Goal: Leave review/rating: Share an evaluation or opinion about a product, service, or content

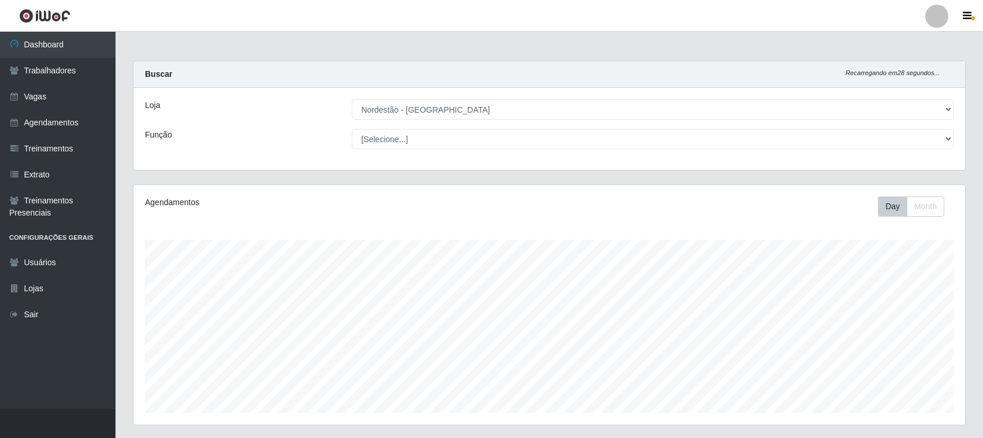
select select "420"
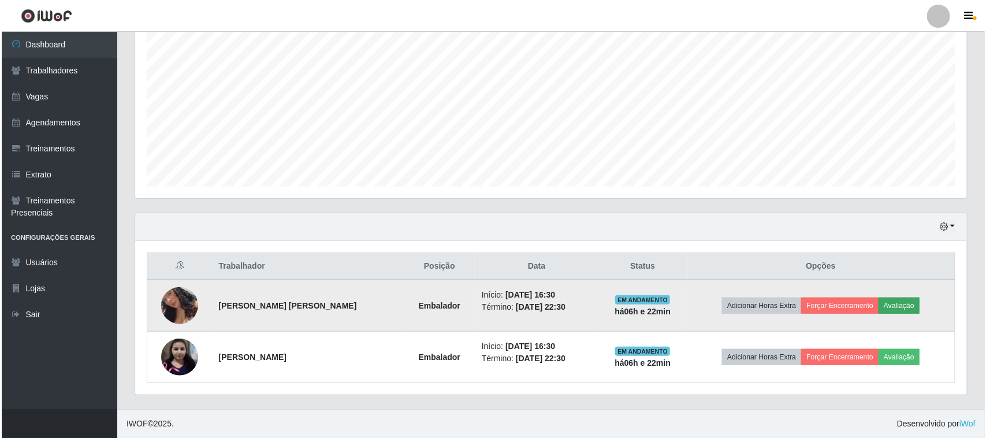
scroll to position [240, 832]
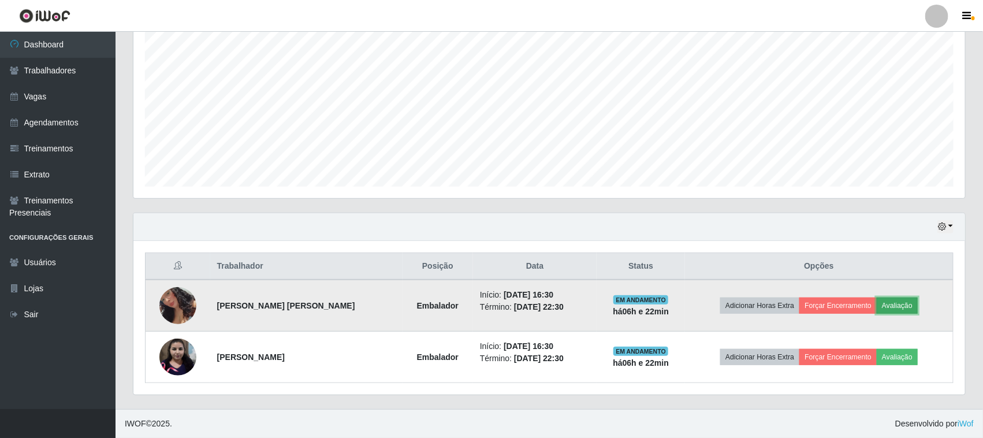
click at [907, 304] on button "Avaliação" at bounding box center [897, 305] width 41 height 16
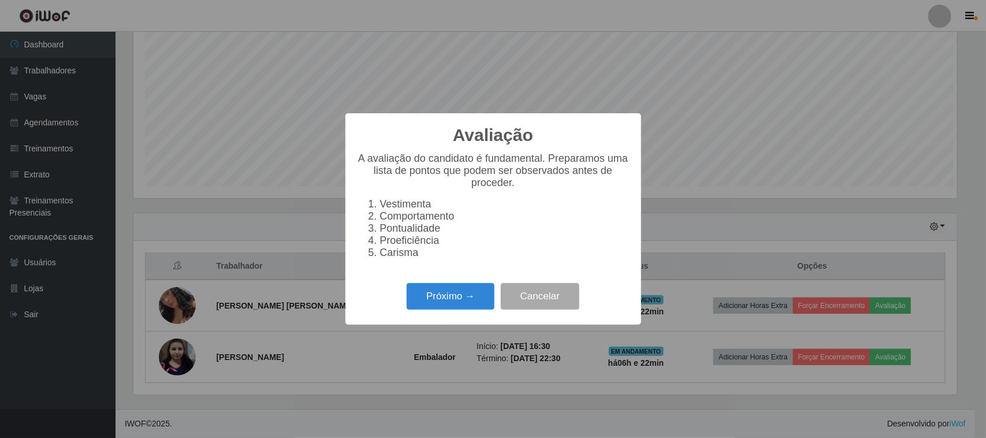
scroll to position [240, 824]
click at [454, 301] on button "Próximo →" at bounding box center [451, 296] width 88 height 27
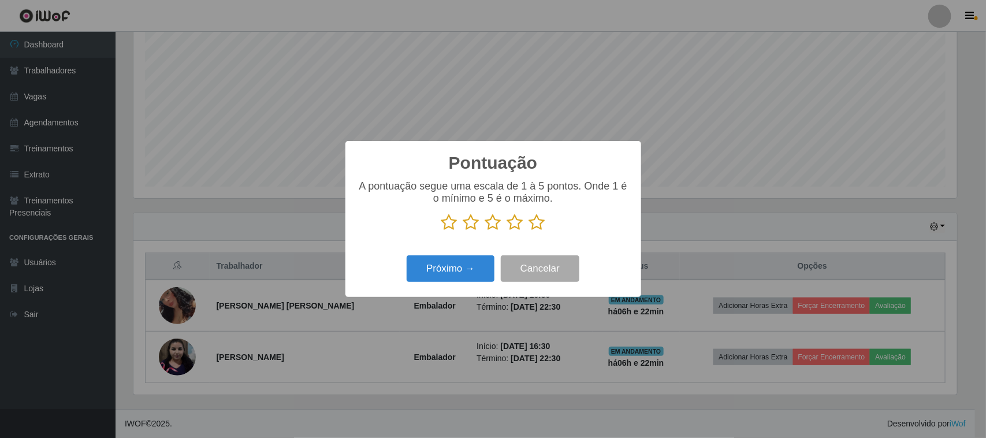
click at [542, 229] on icon at bounding box center [537, 222] width 16 height 17
click at [529, 231] on input "radio" at bounding box center [529, 231] width 0 height 0
click at [479, 271] on button "Próximo →" at bounding box center [451, 268] width 88 height 27
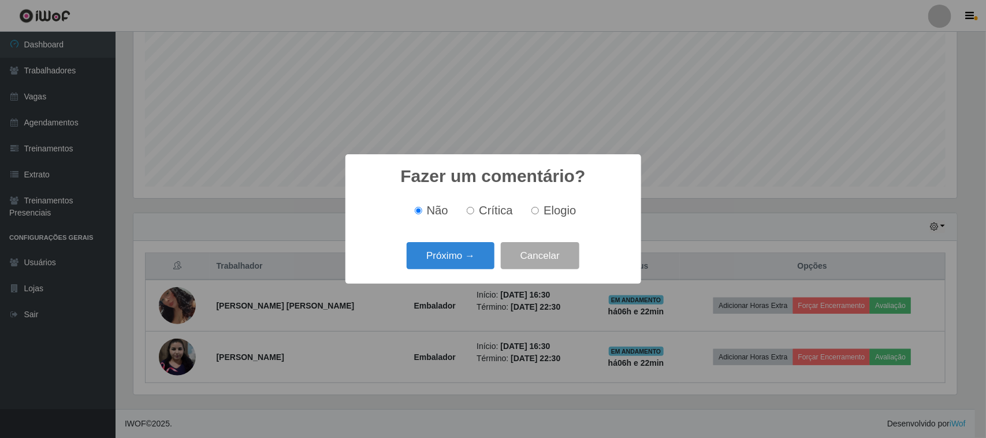
click at [541, 214] on label "Elogio" at bounding box center [551, 210] width 49 height 13
click at [539, 214] on input "Elogio" at bounding box center [535, 211] width 8 height 8
radio input "true"
click at [465, 255] on button "Próximo →" at bounding box center [451, 255] width 88 height 27
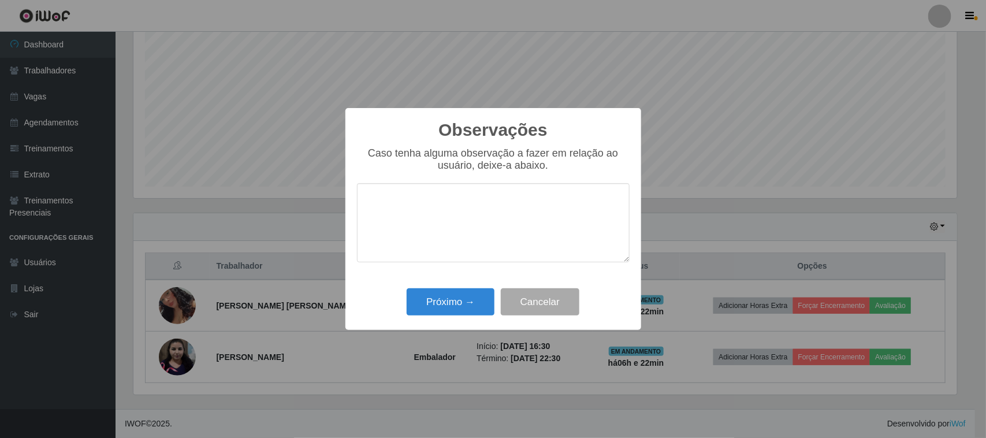
click at [524, 217] on textarea at bounding box center [493, 222] width 273 height 79
type textarea "pontual"
click at [480, 293] on button "Próximo →" at bounding box center [451, 301] width 88 height 27
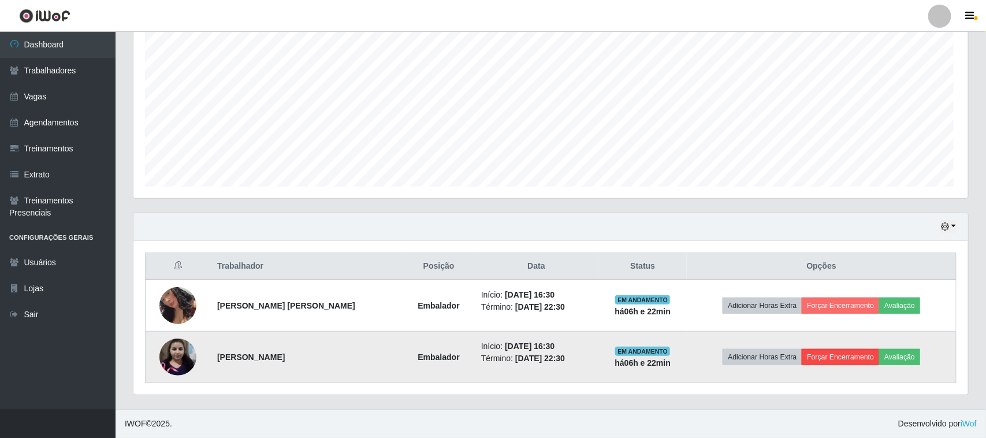
scroll to position [240, 832]
click at [890, 360] on button "Avaliação" at bounding box center [897, 357] width 41 height 16
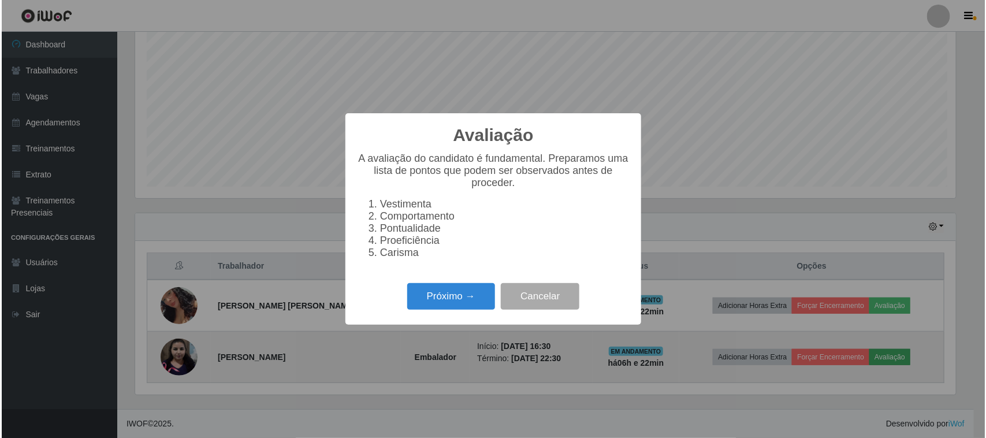
scroll to position [240, 824]
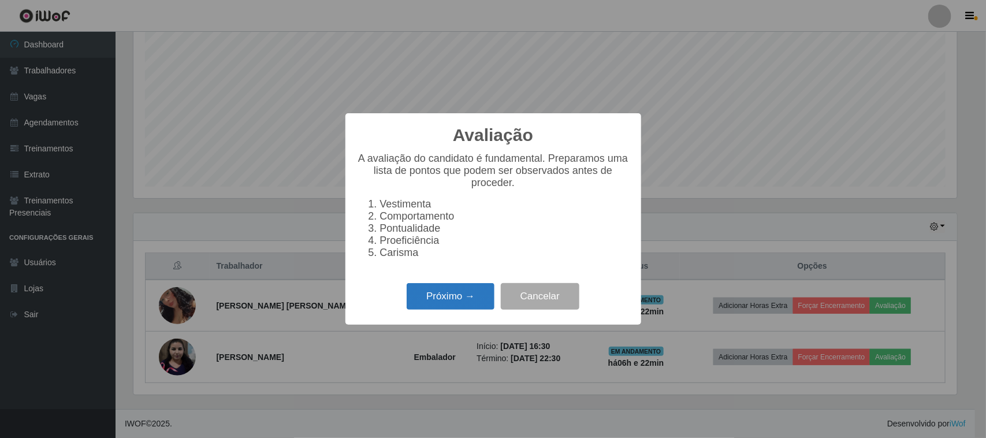
click at [460, 309] on button "Próximo →" at bounding box center [451, 296] width 88 height 27
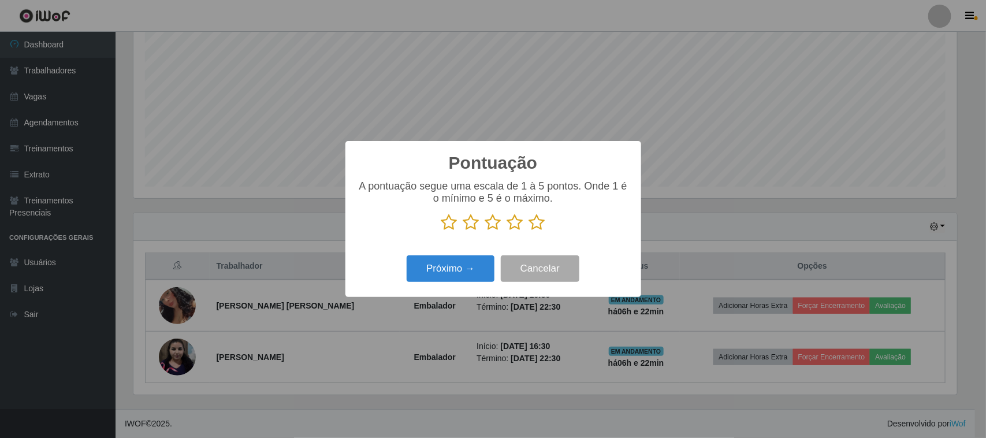
scroll to position [577254, 576670]
click at [536, 227] on icon at bounding box center [537, 222] width 16 height 17
click at [529, 231] on input "radio" at bounding box center [529, 231] width 0 height 0
click at [474, 267] on button "Próximo →" at bounding box center [451, 268] width 88 height 27
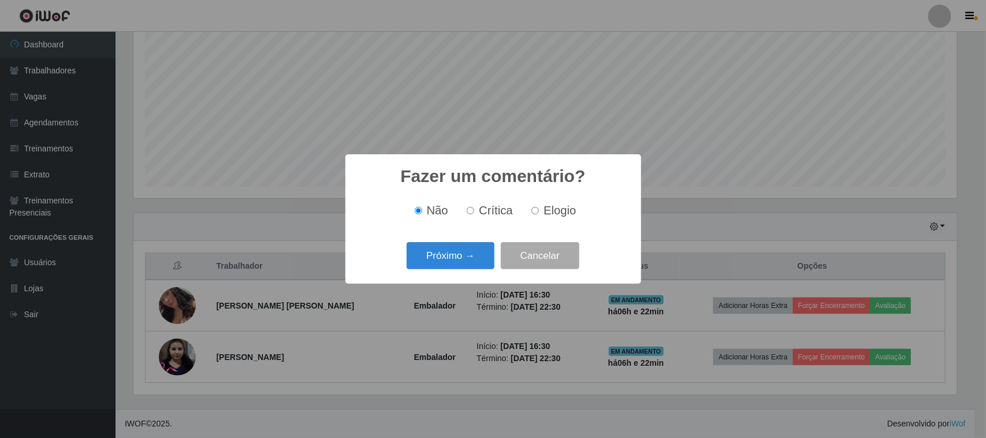
click at [555, 212] on span "Elogio" at bounding box center [559, 210] width 32 height 13
click at [539, 212] on input "Elogio" at bounding box center [535, 211] width 8 height 8
radio input "true"
click at [486, 246] on button "Próximo →" at bounding box center [451, 255] width 88 height 27
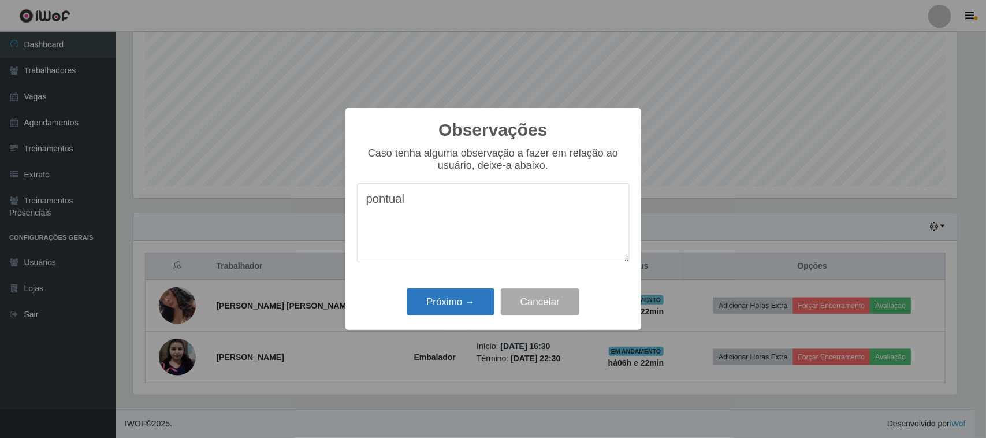
type textarea "pontual"
click at [441, 307] on button "Próximo →" at bounding box center [451, 301] width 88 height 27
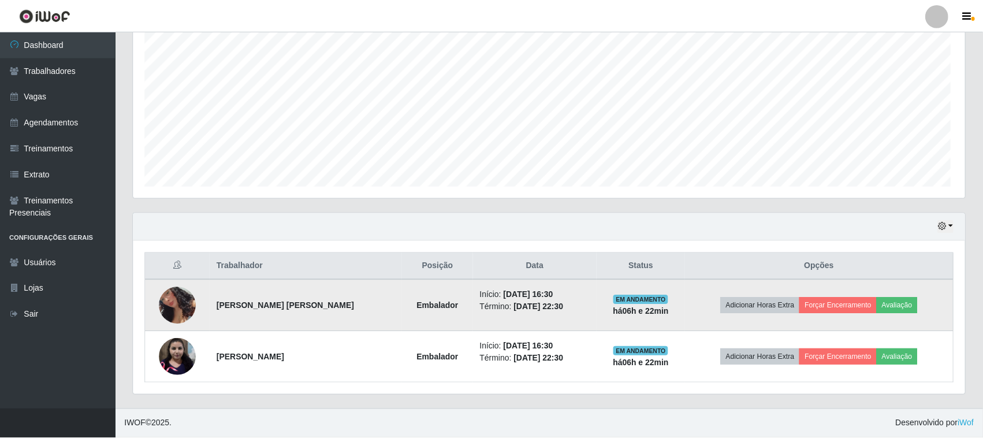
scroll to position [240, 832]
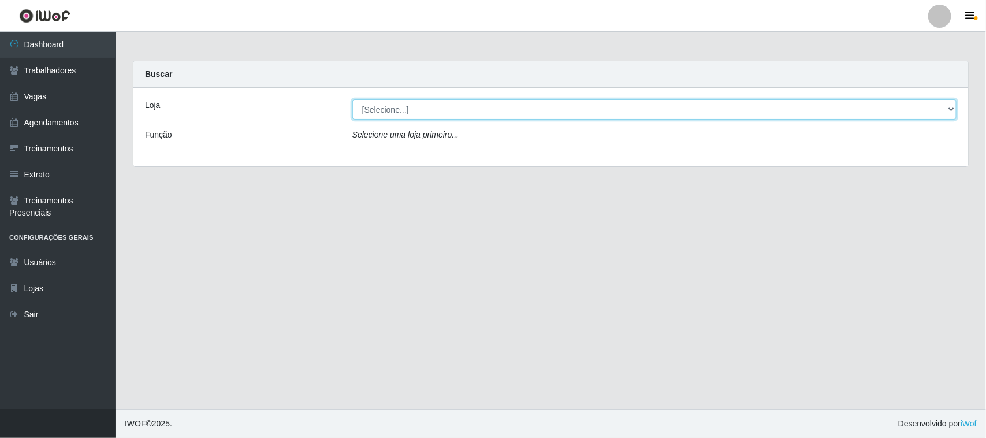
click at [543, 117] on select "[Selecione...] Nordestão - Santa Catarina" at bounding box center [654, 109] width 604 height 20
select select "420"
click at [352, 99] on select "[Selecione...] Nordestão - Santa Catarina" at bounding box center [654, 109] width 604 height 20
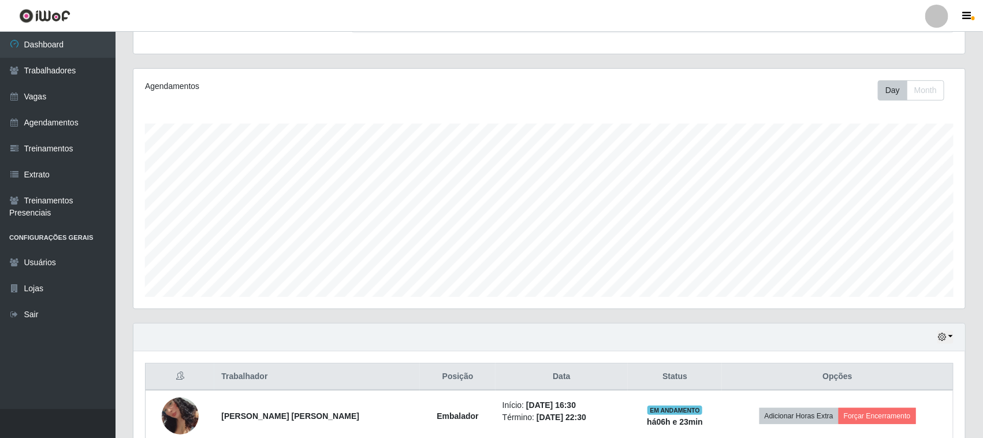
scroll to position [227, 0]
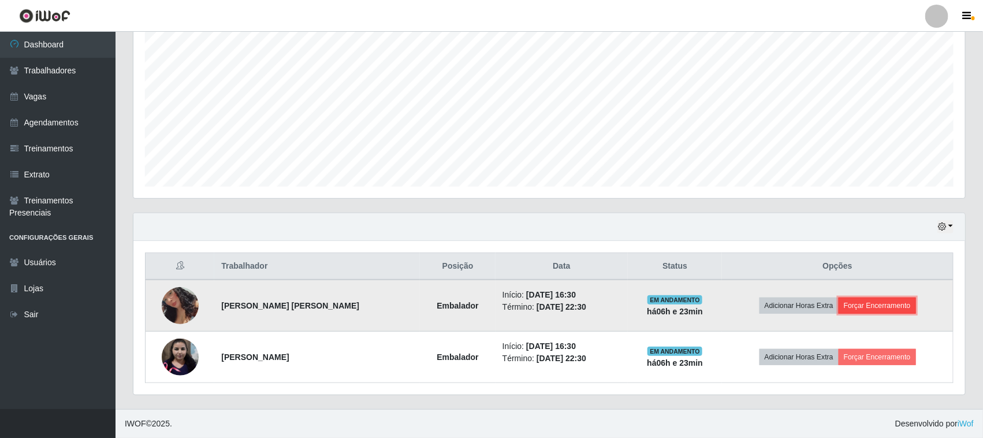
click at [882, 313] on button "Forçar Encerramento" at bounding box center [877, 305] width 77 height 16
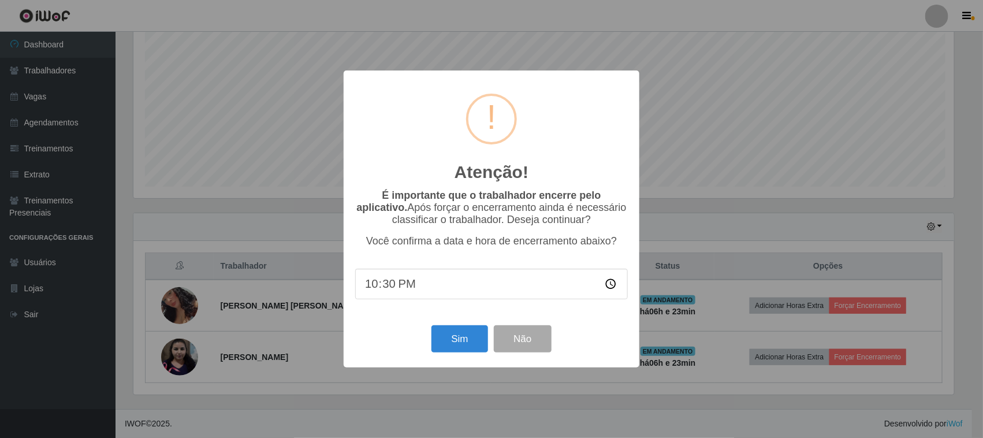
scroll to position [240, 824]
click at [449, 337] on button "Sim" at bounding box center [461, 338] width 56 height 27
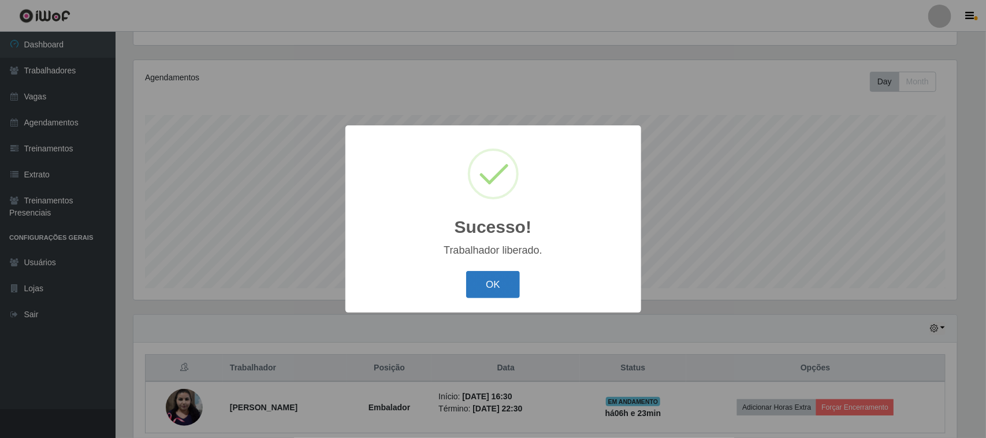
click at [475, 282] on button "OK" at bounding box center [493, 284] width 54 height 27
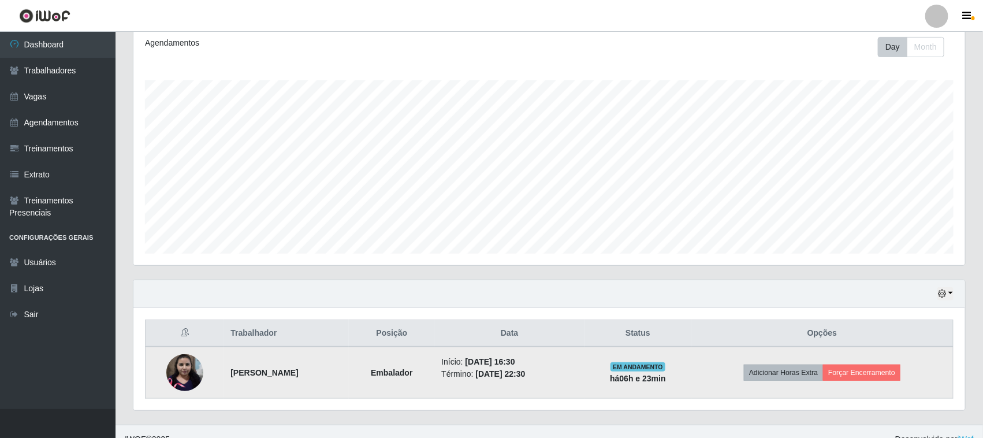
scroll to position [176, 0]
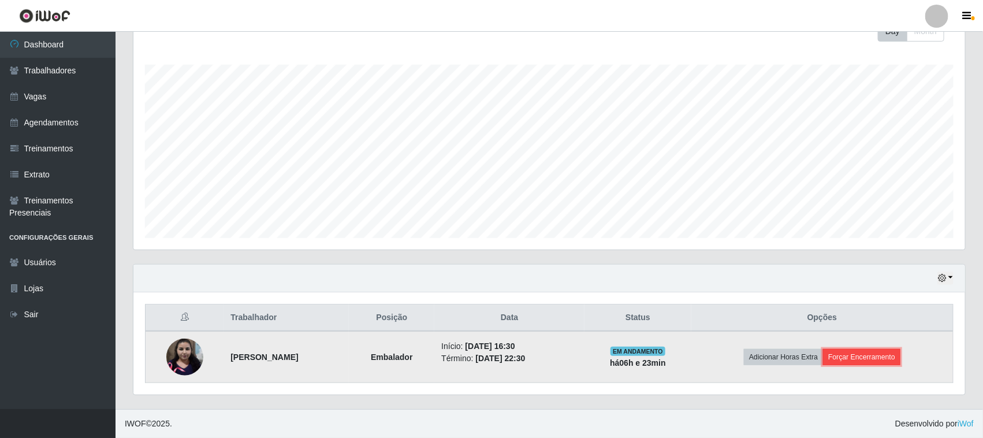
click at [849, 349] on button "Forçar Encerramento" at bounding box center [861, 357] width 77 height 16
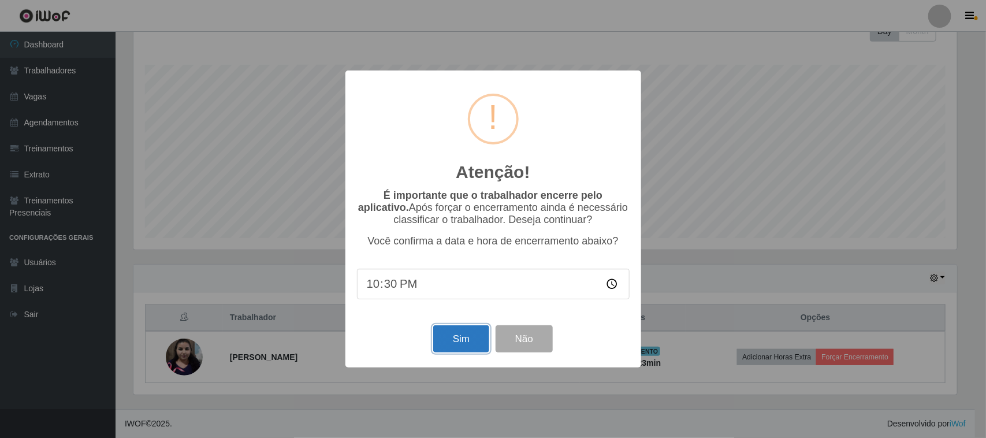
click at [455, 332] on button "Sim" at bounding box center [461, 338] width 56 height 27
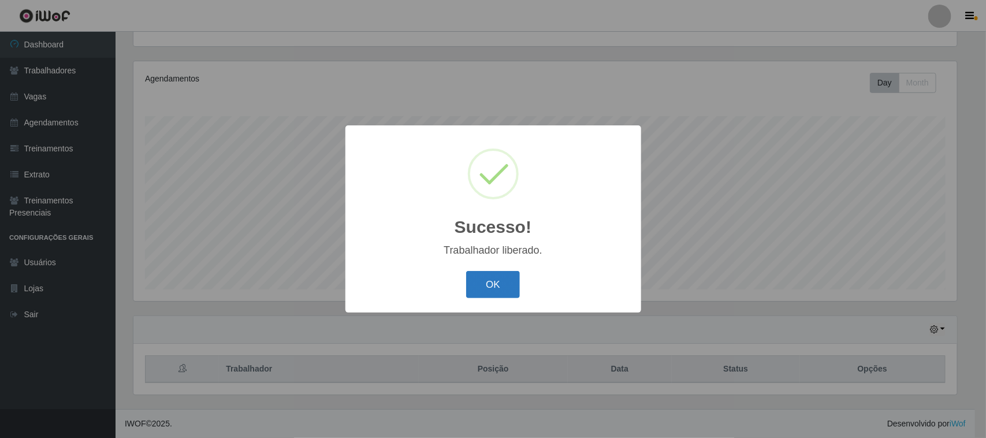
click at [500, 283] on button "OK" at bounding box center [493, 284] width 54 height 27
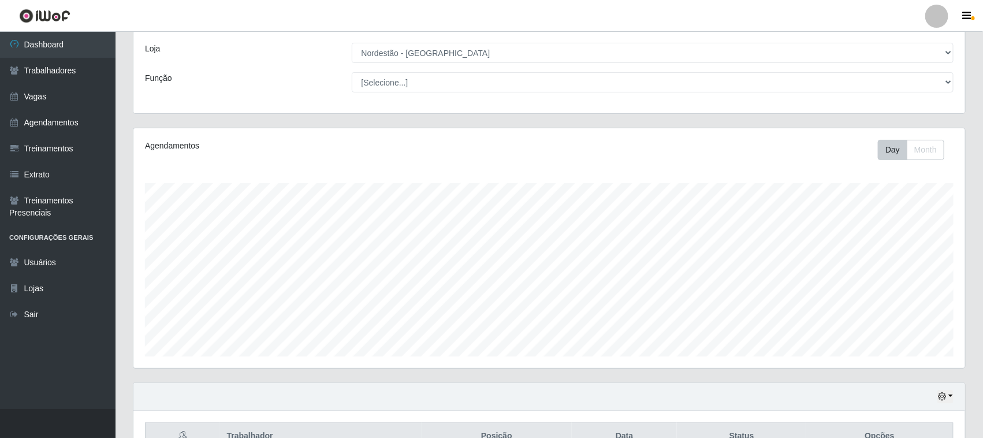
scroll to position [0, 0]
